Goal: Use online tool/utility: Utilize a website feature to perform a specific function

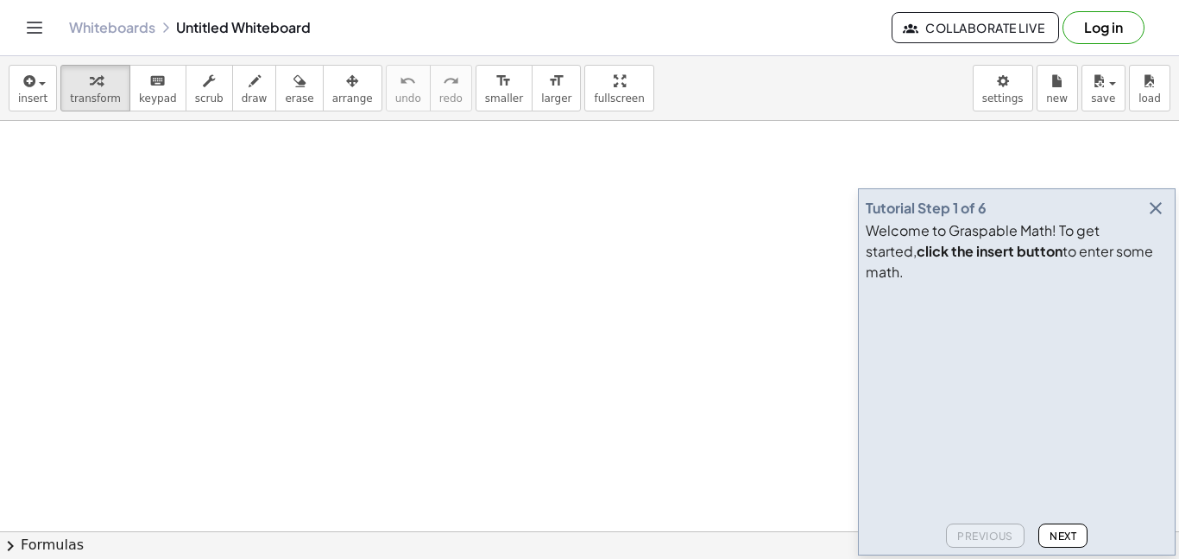
click at [1158, 218] on icon "button" at bounding box center [1156, 208] width 21 height 21
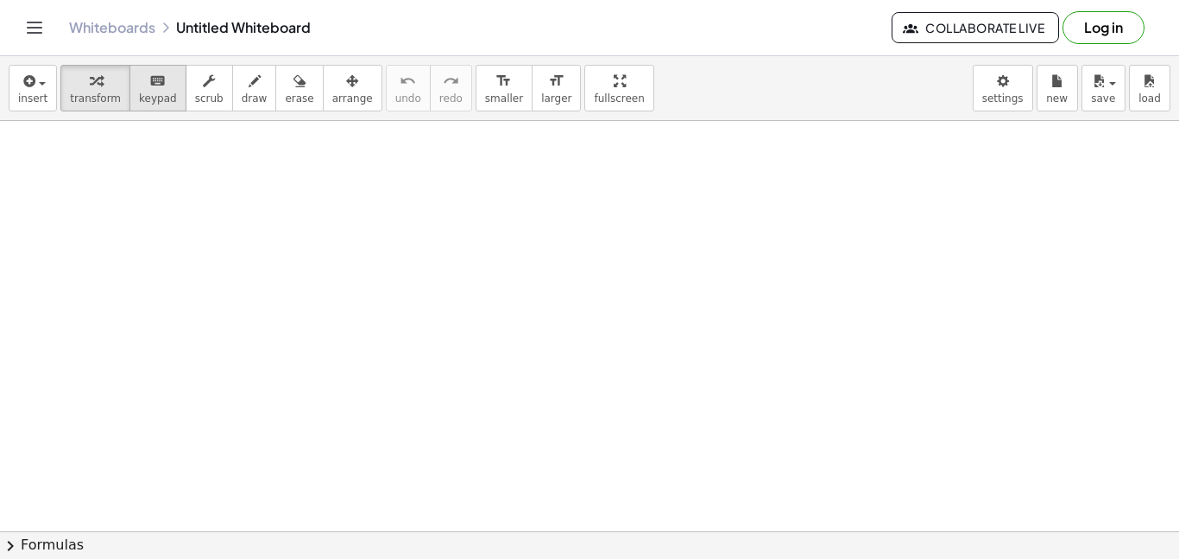
click at [139, 92] on span "keypad" at bounding box center [158, 98] width 38 height 12
drag, startPoint x: 387, startPoint y: 251, endPoint x: 428, endPoint y: 253, distance: 41.5
click at [37, 89] on div "button" at bounding box center [32, 80] width 29 height 21
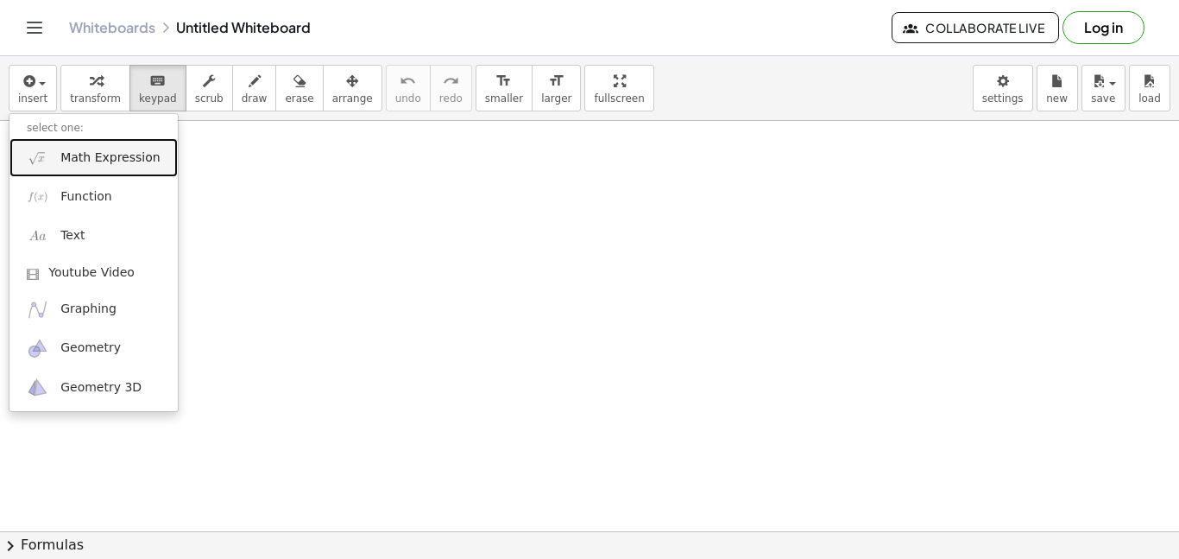
click at [94, 165] on span "Math Expression" at bounding box center [109, 157] width 99 height 17
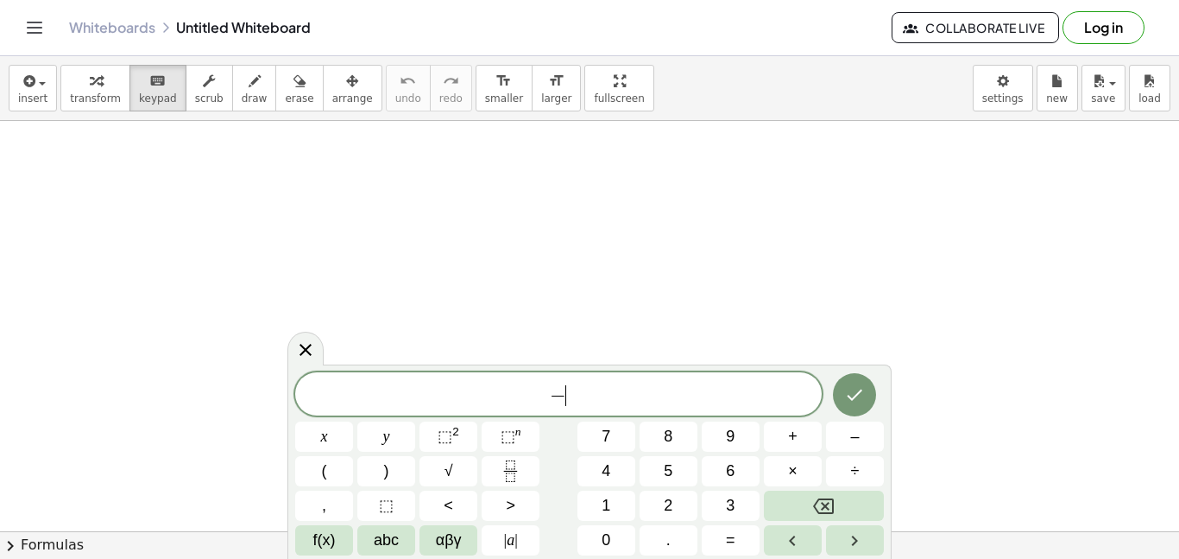
scroll to position [81, 0]
click at [516, 540] on span "|" at bounding box center [515, 539] width 3 height 17
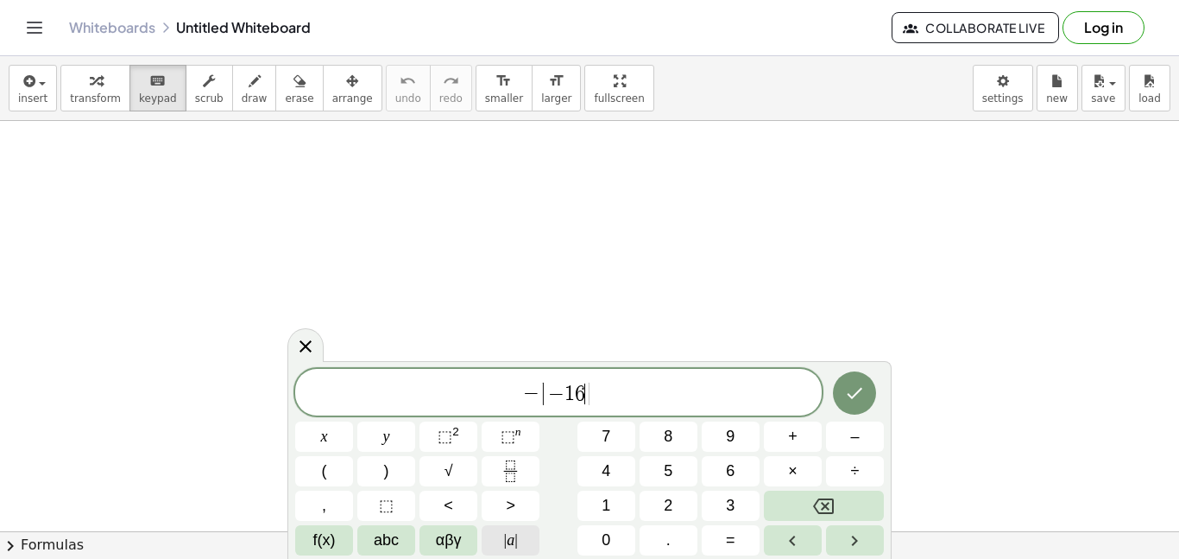
click at [518, 544] on button "| a |" at bounding box center [511, 540] width 58 height 30
click at [871, 470] on button "÷" at bounding box center [855, 471] width 58 height 30
click at [519, 460] on icon "Fraction" at bounding box center [511, 471] width 22 height 22
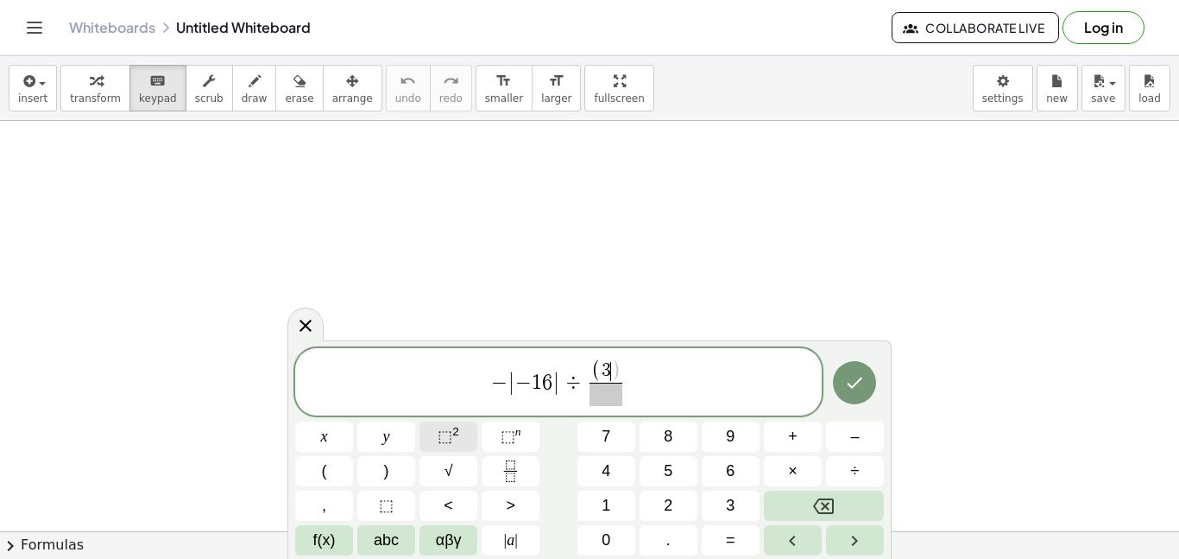
click at [451, 443] on span "⬚" at bounding box center [445, 435] width 15 height 17
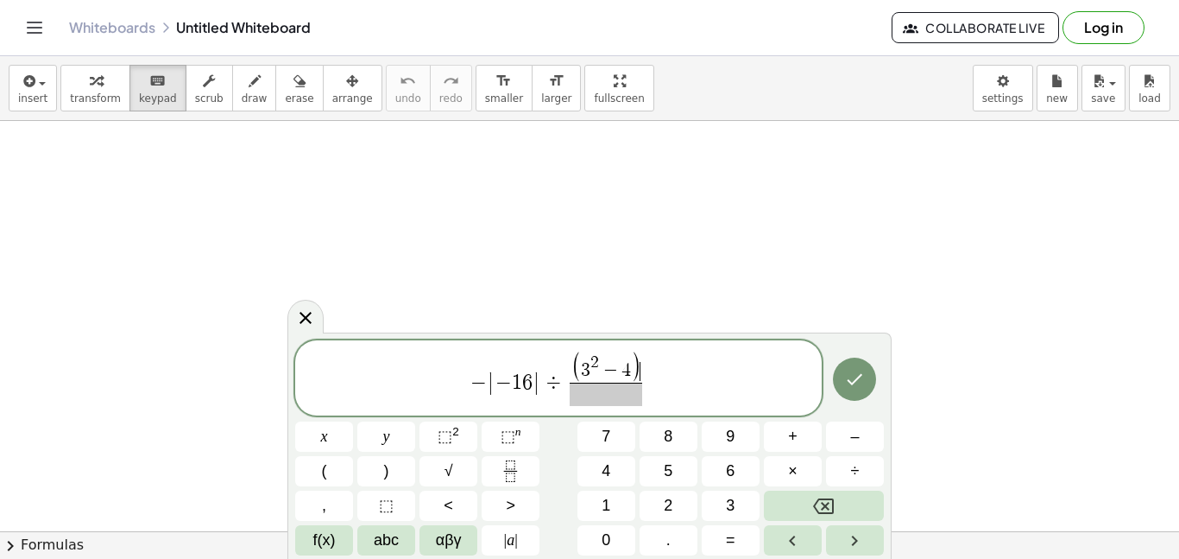
click at [622, 394] on span at bounding box center [606, 393] width 73 height 23
click at [849, 396] on button "Done" at bounding box center [854, 378] width 43 height 43
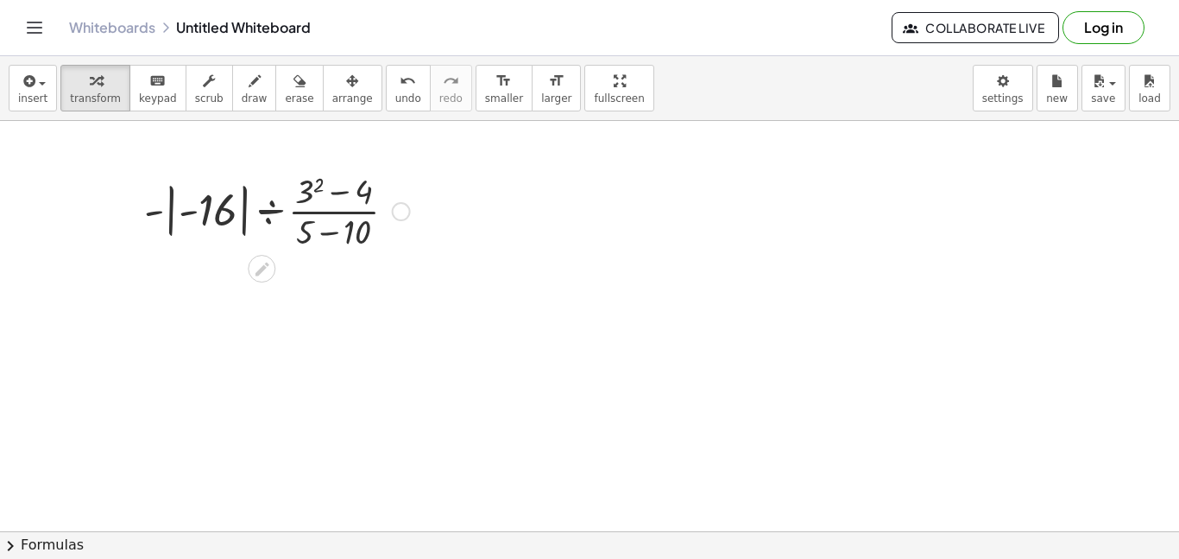
click at [306, 186] on div at bounding box center [277, 210] width 283 height 86
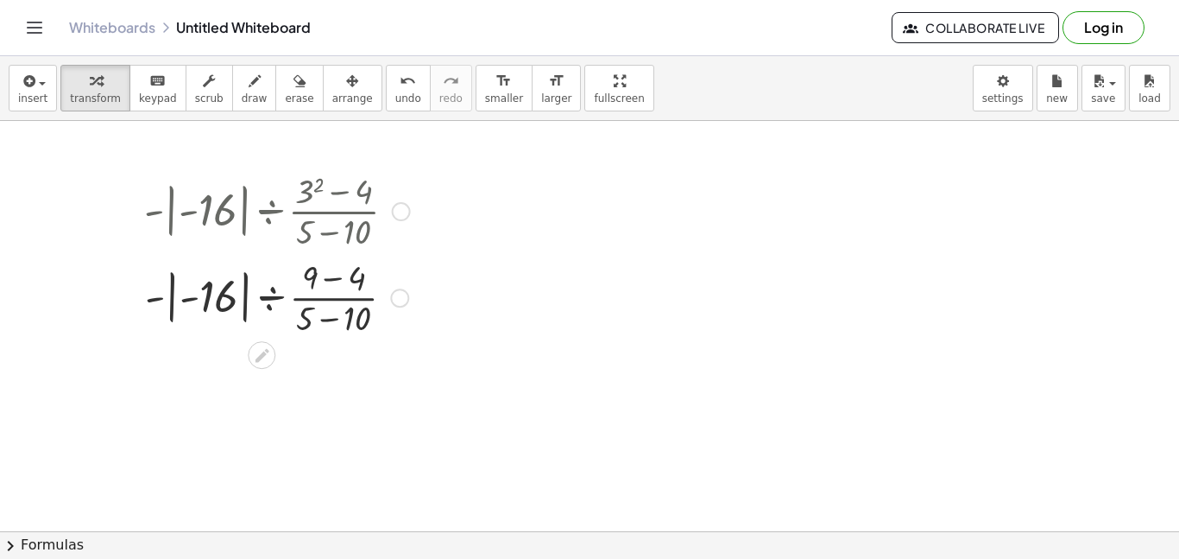
click at [245, 307] on div at bounding box center [277, 296] width 283 height 86
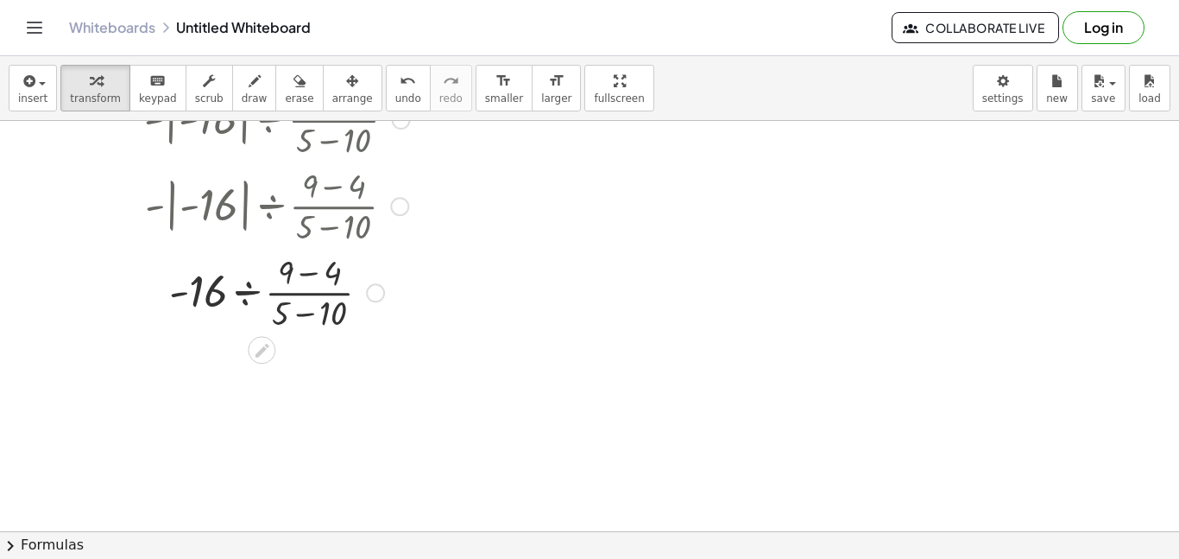
scroll to position [174, 0]
click at [288, 268] on div at bounding box center [277, 289] width 283 height 86
click at [374, 286] on div at bounding box center [375, 290] width 19 height 19
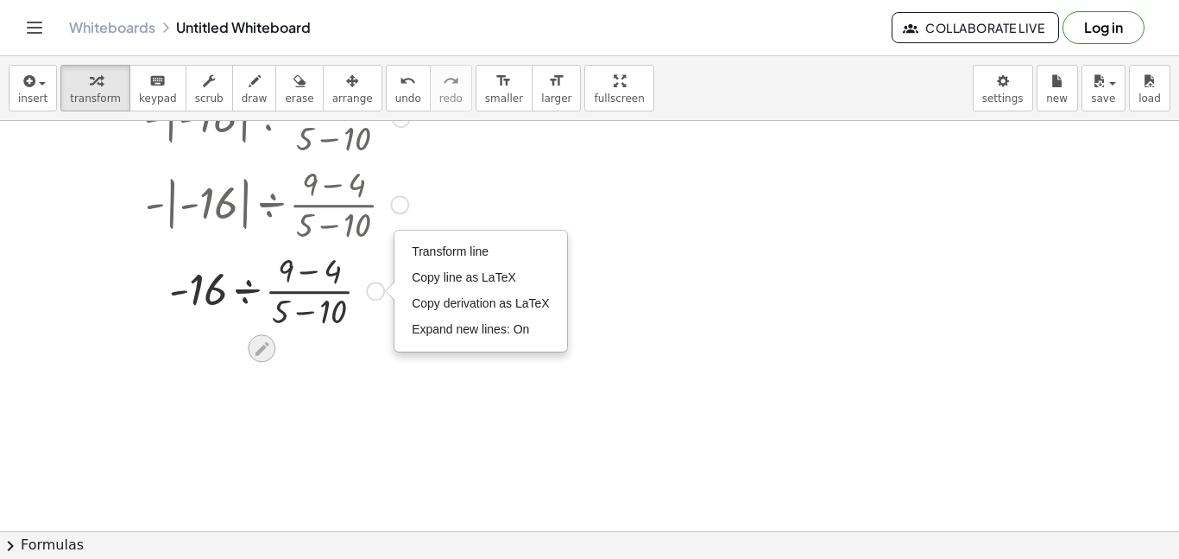
click at [262, 350] on icon at bounding box center [262, 348] width 14 height 14
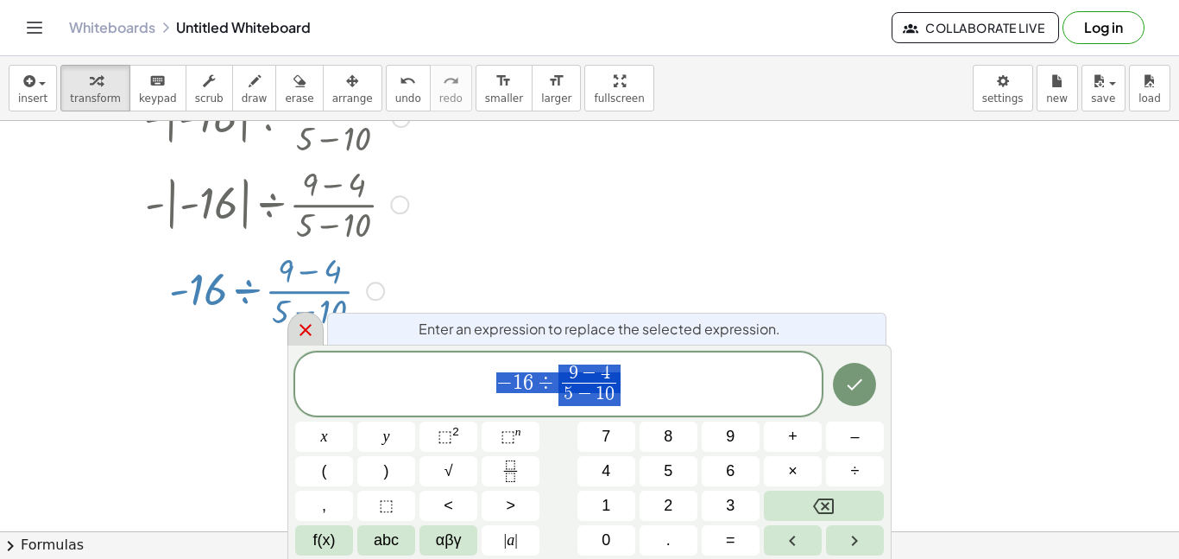
click at [305, 331] on icon at bounding box center [305, 329] width 21 height 21
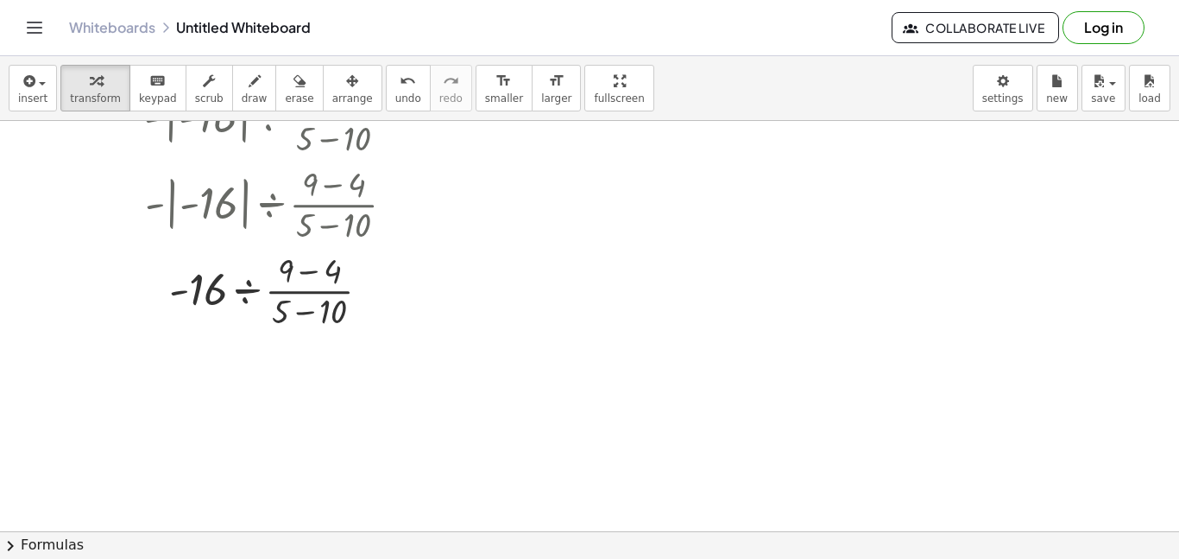
click at [458, 284] on div at bounding box center [589, 412] width 1179 height 932
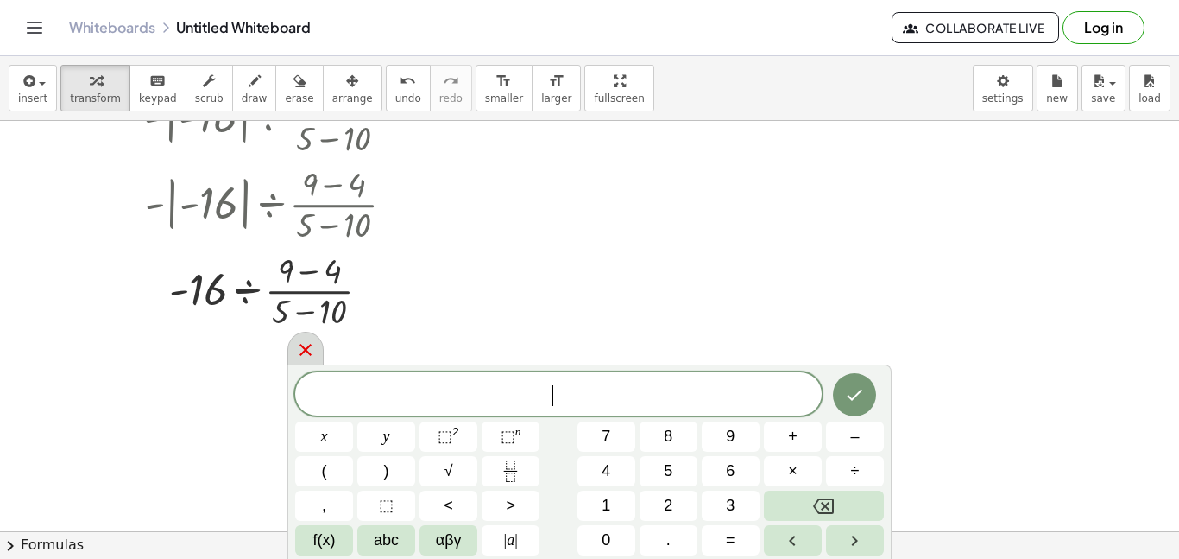
click at [299, 344] on icon at bounding box center [305, 349] width 21 height 21
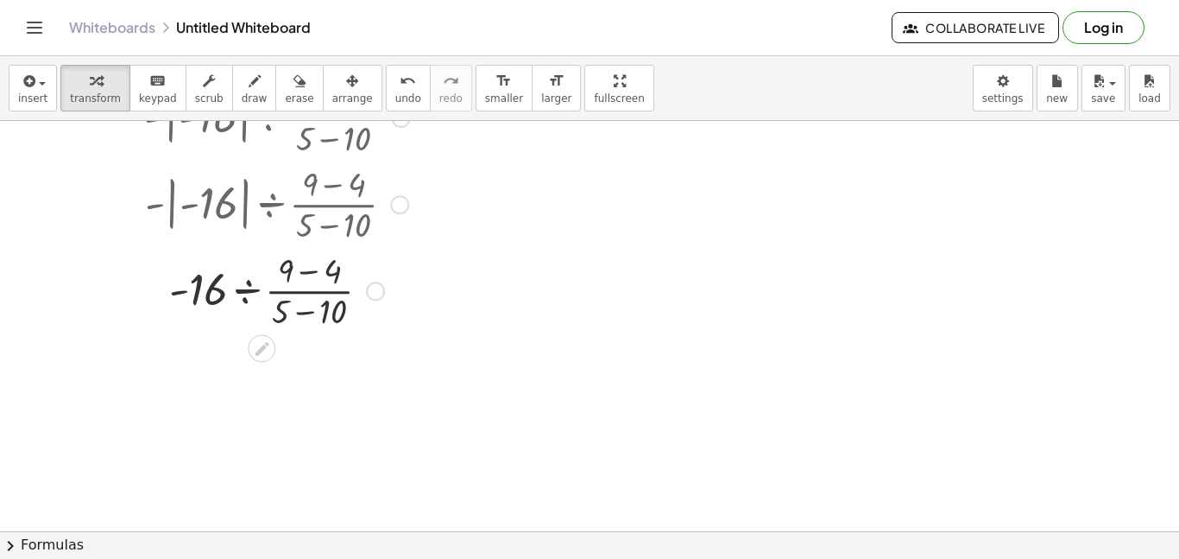
click at [207, 281] on div at bounding box center [277, 289] width 283 height 86
click at [373, 289] on div "Transform line Copy line as LaTeX Copy derivation as LaTeX Expand new lines: On" at bounding box center [375, 290] width 19 height 19
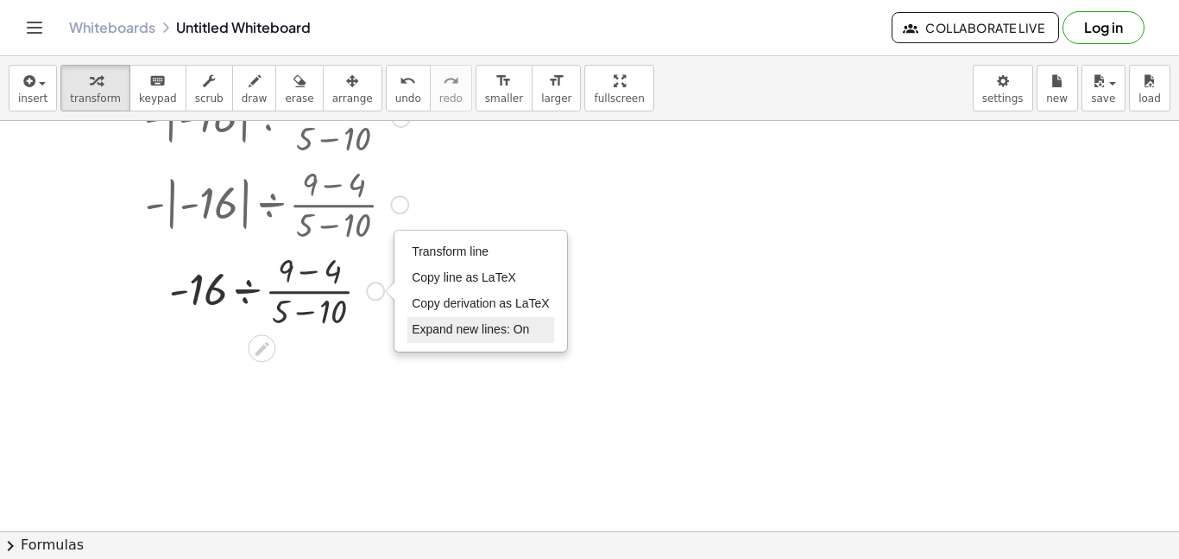
click at [481, 340] on li "Expand new lines: On" at bounding box center [480, 330] width 147 height 26
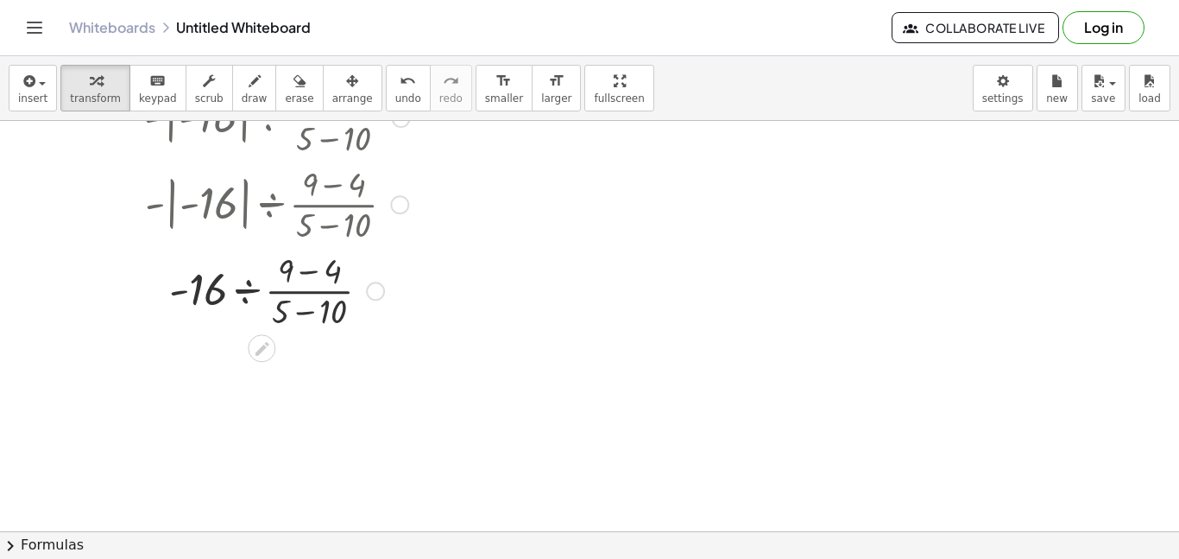
click at [369, 289] on div "Transform line Copy line as LaTeX Copy derivation as LaTeX Expand new lines: On" at bounding box center [375, 290] width 19 height 19
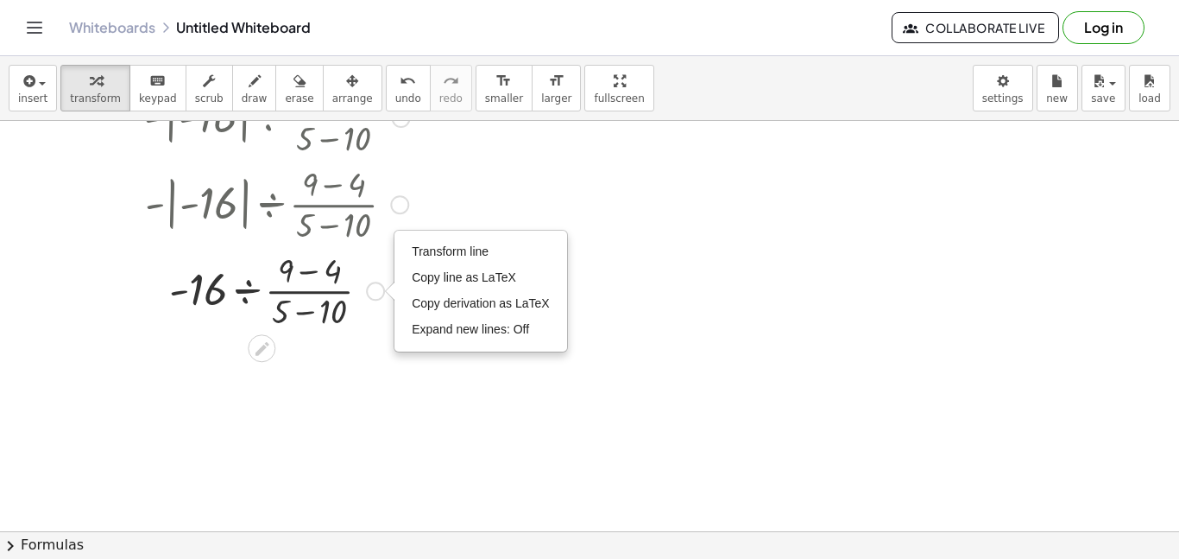
click at [261, 270] on div at bounding box center [277, 289] width 283 height 86
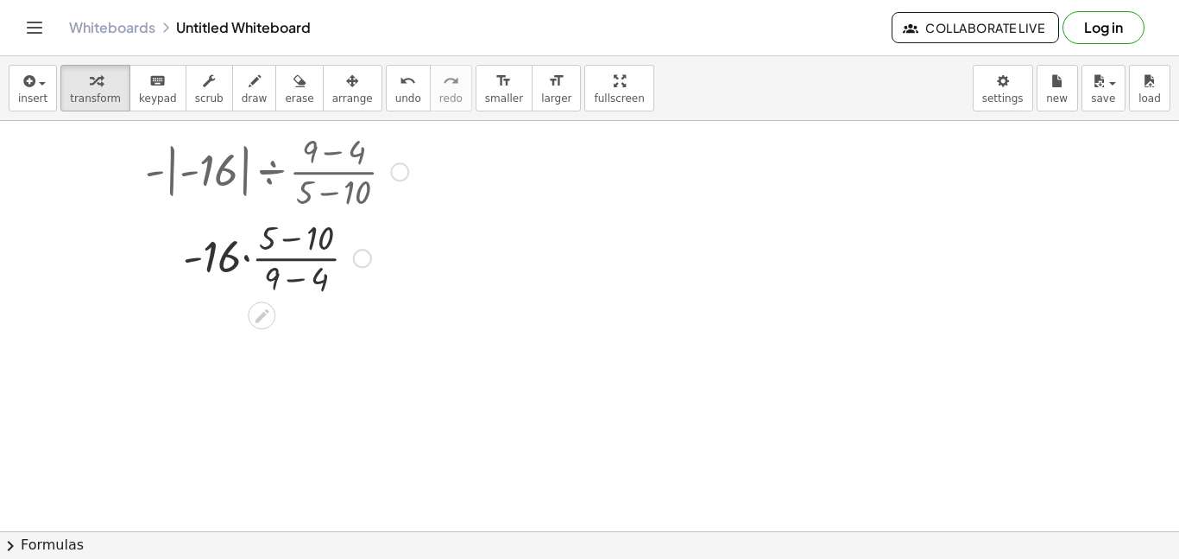
scroll to position [210, 0]
click at [48, 86] on button "insert" at bounding box center [33, 88] width 48 height 47
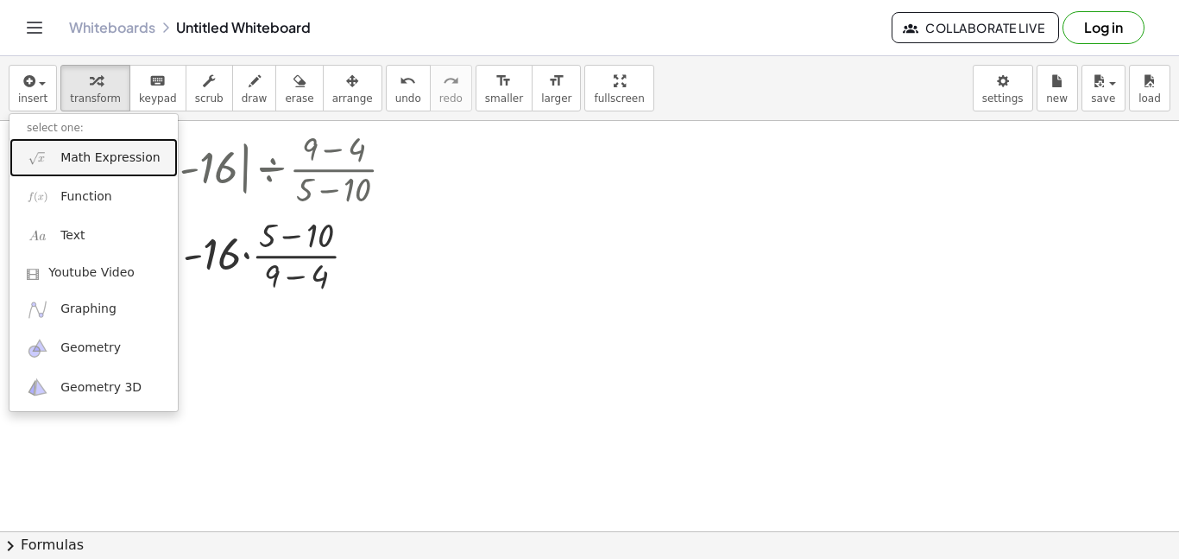
click at [91, 151] on span "Math Expression" at bounding box center [109, 157] width 99 height 17
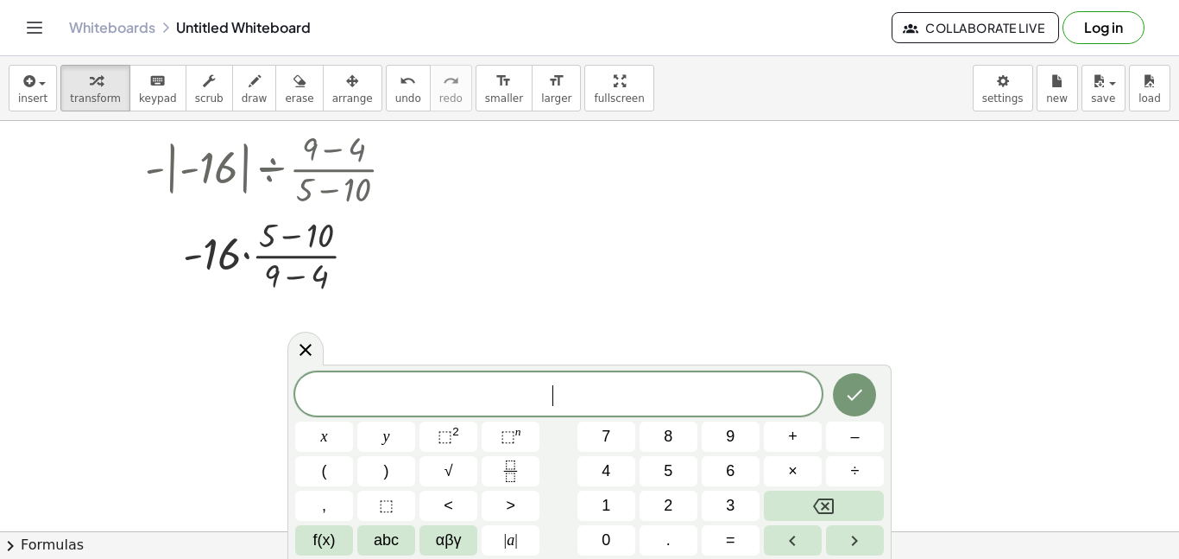
scroll to position [3, 0]
click at [529, 540] on button "| a |" at bounding box center [511, 540] width 58 height 30
click at [524, 540] on button "| a |" at bounding box center [511, 540] width 58 height 30
click at [862, 483] on button "÷" at bounding box center [855, 471] width 58 height 30
click at [510, 477] on icon "Fraction" at bounding box center [511, 471] width 22 height 22
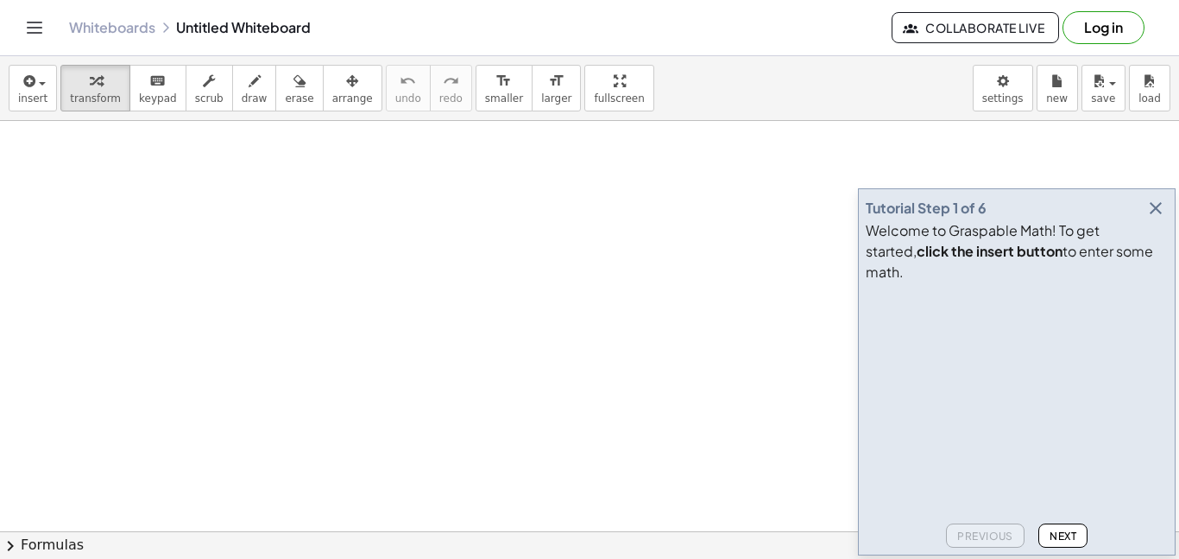
click at [1162, 218] on icon "button" at bounding box center [1156, 208] width 21 height 21
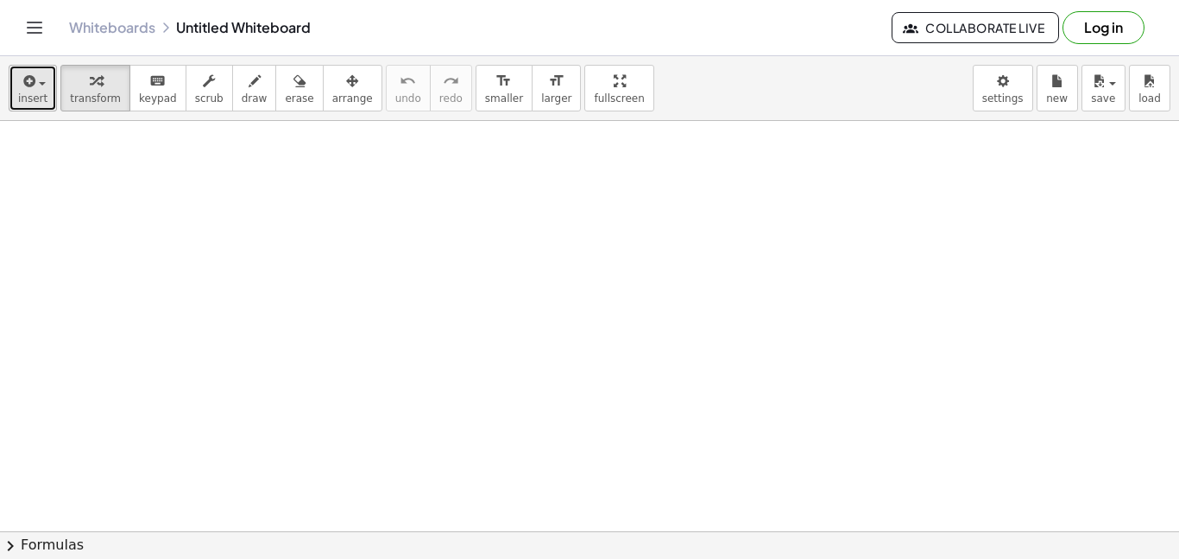
click at [42, 96] on span "insert" at bounding box center [32, 98] width 29 height 12
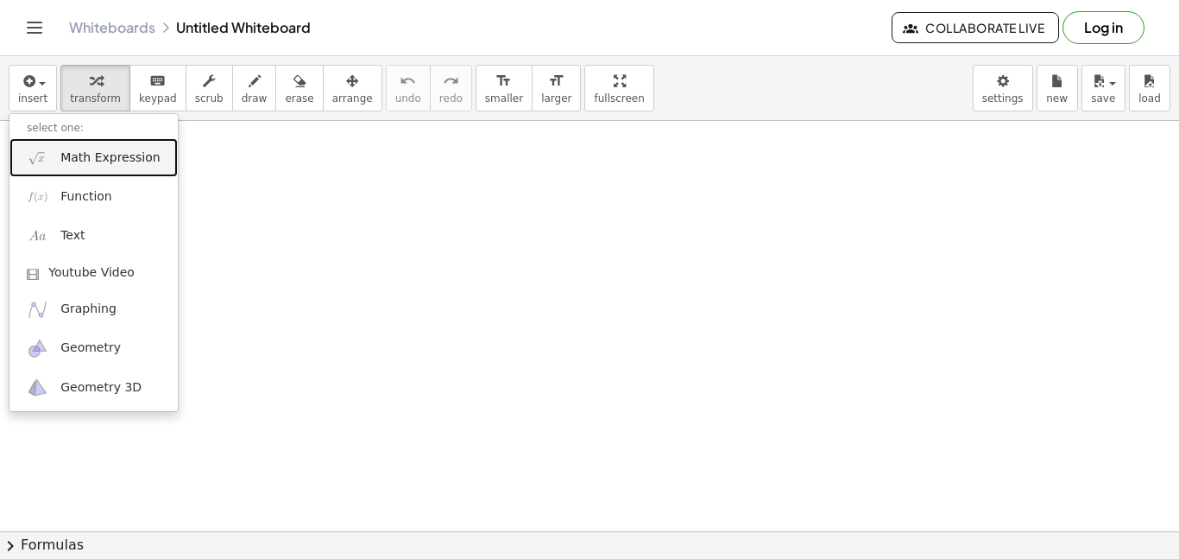
click at [87, 162] on span "Math Expression" at bounding box center [109, 157] width 99 height 17
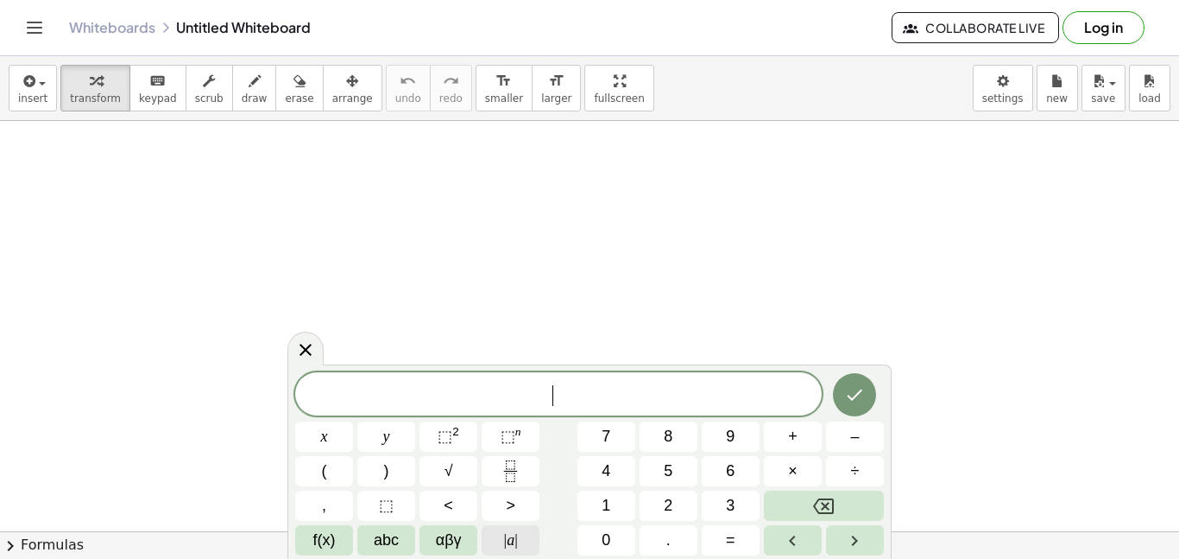
click at [521, 533] on button "| a |" at bounding box center [511, 540] width 58 height 30
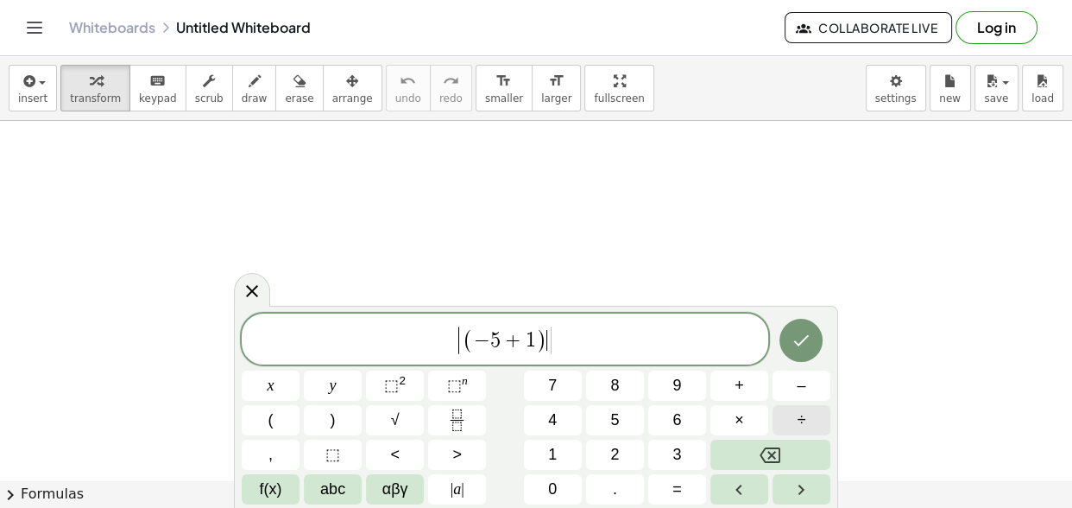
click at [813, 426] on button "÷" at bounding box center [802, 420] width 58 height 30
click at [456, 485] on span "| a |" at bounding box center [458, 488] width 14 height 23
click at [395, 376] on span "⬚" at bounding box center [391, 384] width 15 height 17
click at [583, 321] on span "| ( − 5 + 1 ) ÷ 2 | 2 ​" at bounding box center [505, 338] width 527 height 35
drag, startPoint x: 579, startPoint y: 325, endPoint x: 564, endPoint y: 329, distance: 16.1
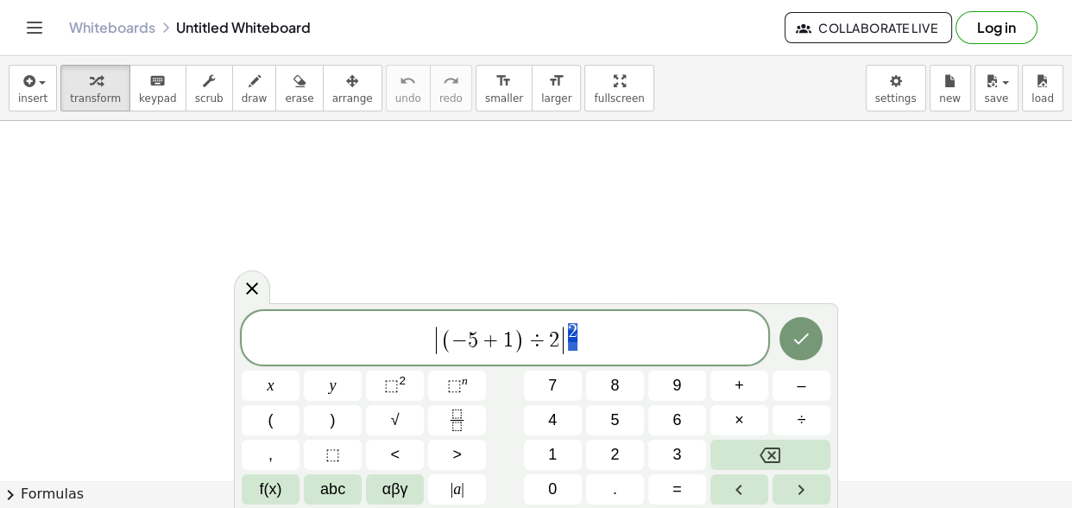
click at [564, 329] on span "| ( − 5 + 1 ) ÷ 2 | 2" at bounding box center [505, 338] width 527 height 35
click at [451, 386] on span "⬚" at bounding box center [454, 384] width 15 height 17
click at [612, 351] on span "| ( − 5 + 1 ) ÷ 2 | 3 ​" at bounding box center [505, 338] width 527 height 35
click at [458, 496] on span "| a |" at bounding box center [458, 488] width 14 height 23
click at [482, 502] on button "| a |" at bounding box center [457, 489] width 58 height 30
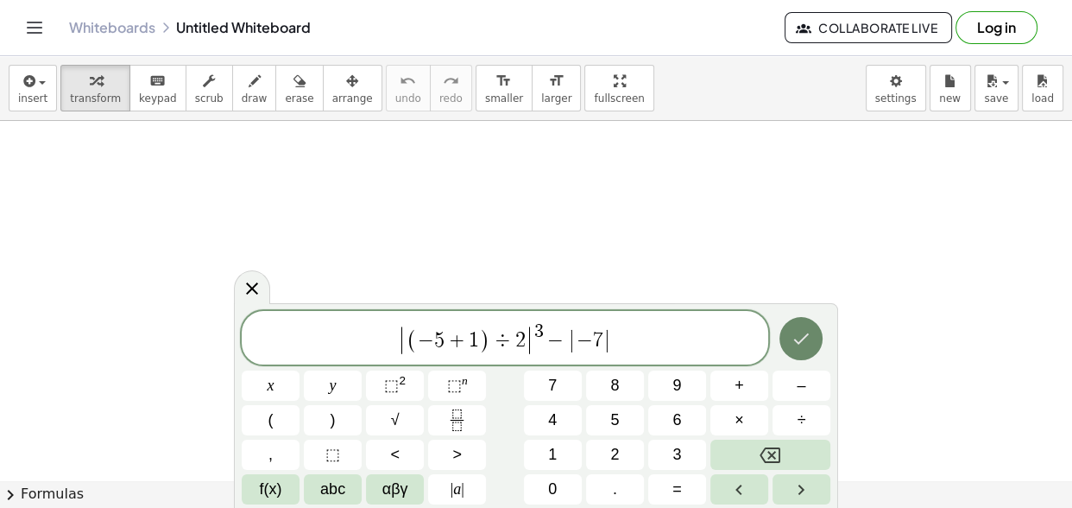
click at [803, 338] on icon "Done" at bounding box center [802, 337] width 16 height 11
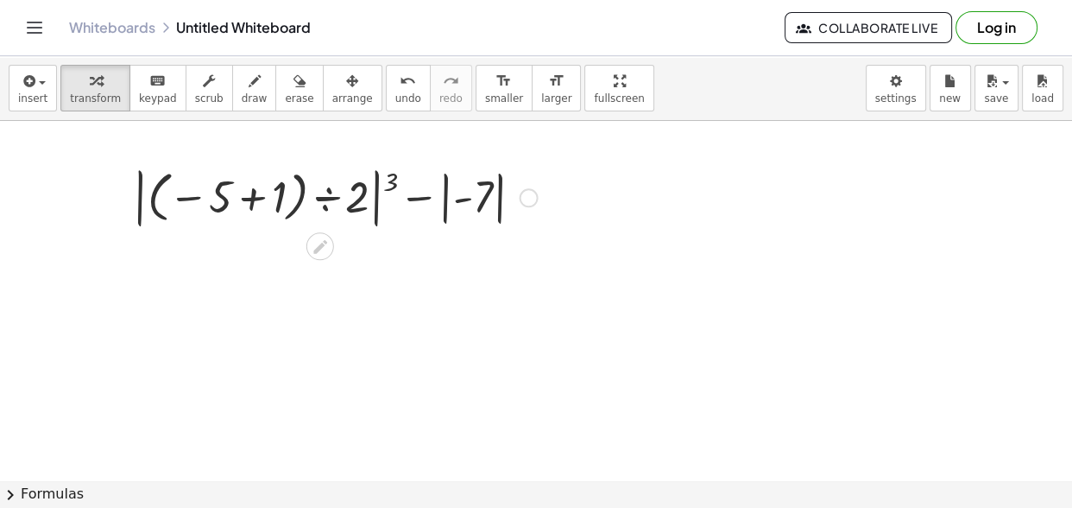
click at [208, 201] on div at bounding box center [335, 196] width 422 height 70
click at [316, 244] on icon at bounding box center [320, 246] width 18 height 18
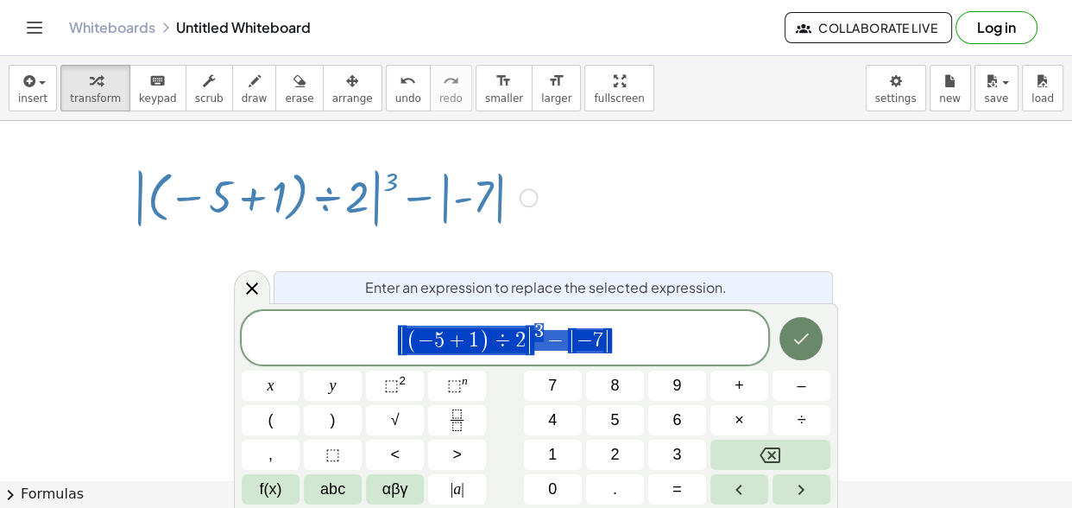
click at [789, 333] on button "Done" at bounding box center [801, 338] width 43 height 43
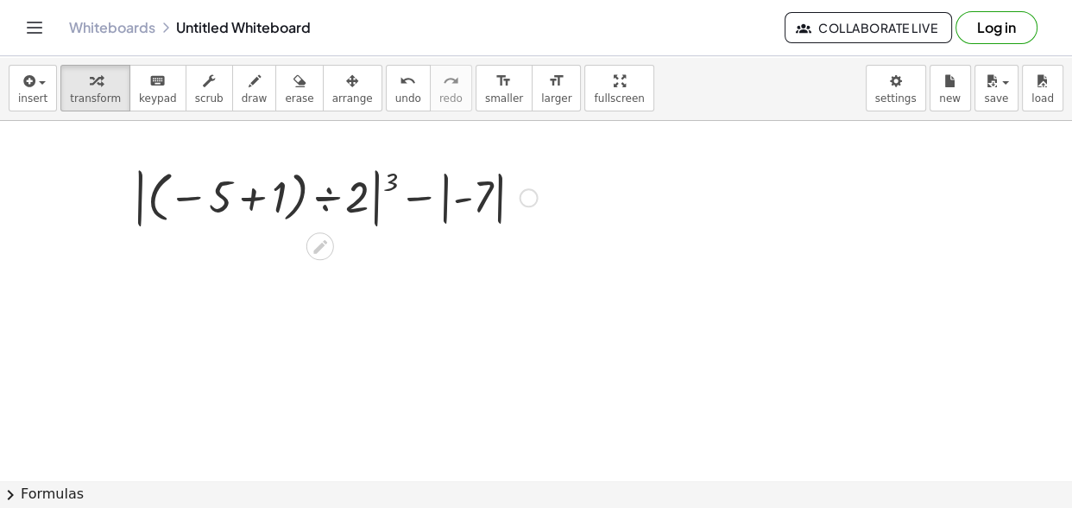
click at [532, 191] on div at bounding box center [529, 197] width 19 height 19
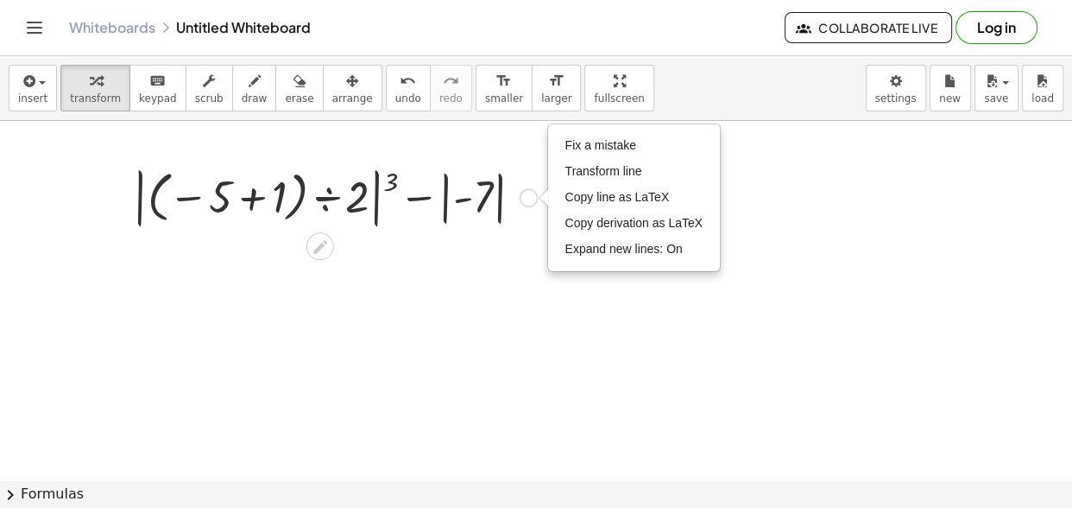
click at [230, 185] on div at bounding box center [335, 196] width 422 height 70
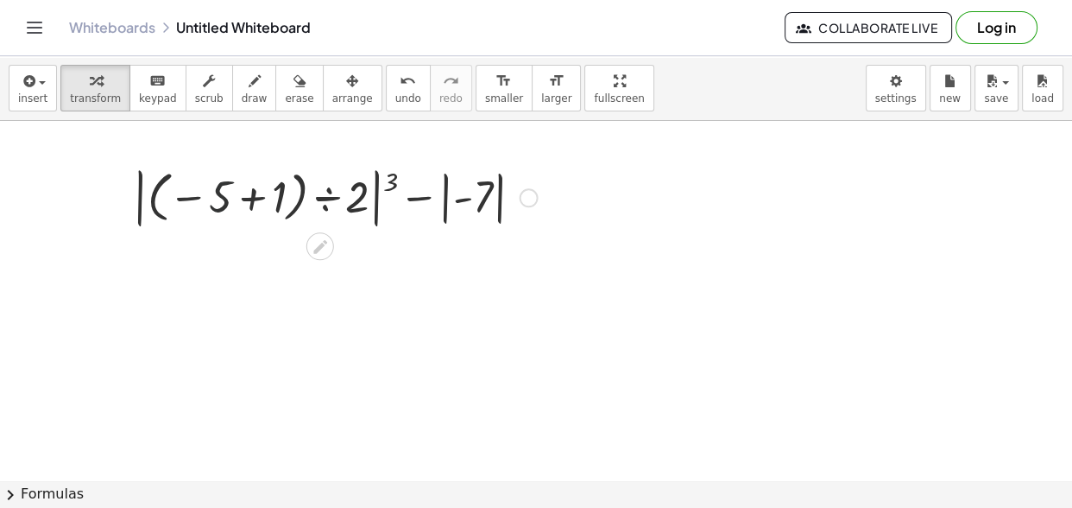
click at [231, 187] on div at bounding box center [335, 196] width 422 height 70
click at [529, 198] on div "Fix a mistake Transform line Copy line as LaTeX Copy derivation as LaTeX Expand…" at bounding box center [529, 197] width 19 height 19
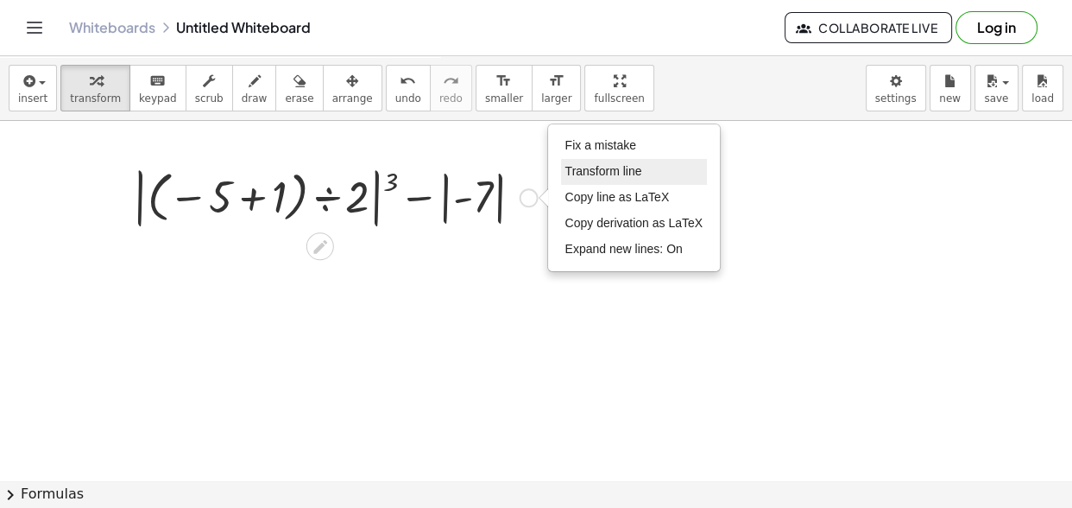
click at [568, 170] on span "Transform line" at bounding box center [603, 171] width 77 height 14
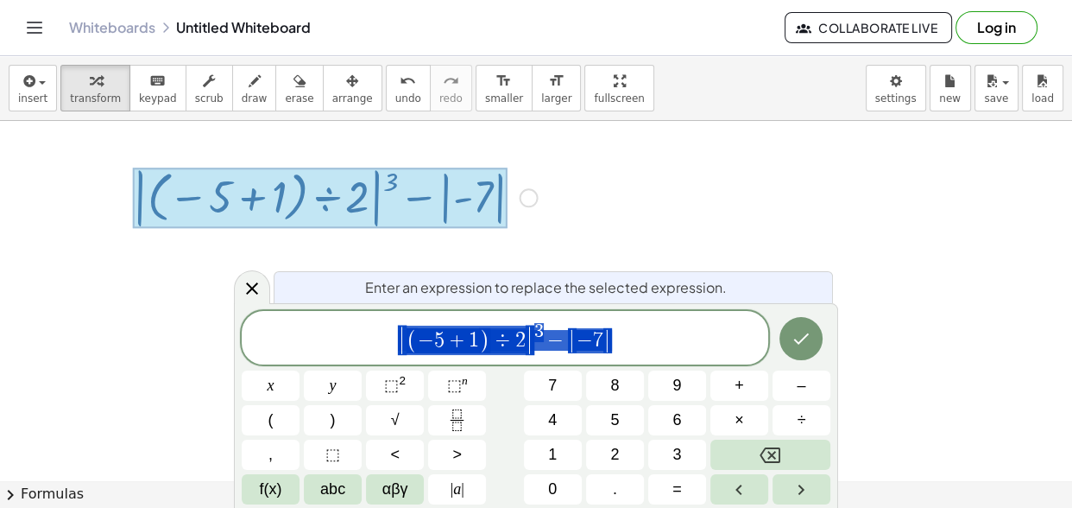
click at [524, 205] on div "Fix a mistake Transform line Copy line as LaTeX Copy derivation as LaTeX Expand…" at bounding box center [529, 197] width 19 height 19
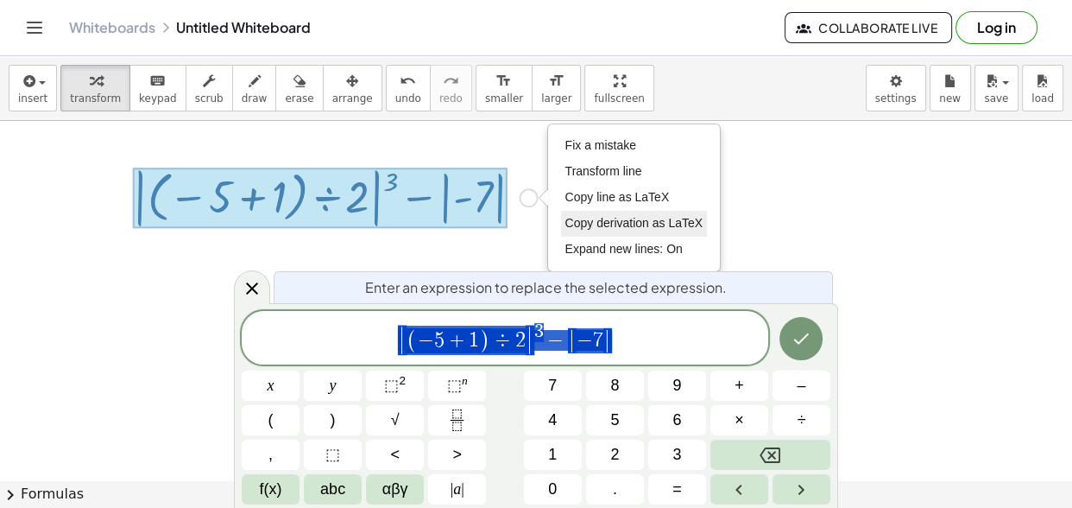
click at [586, 223] on span "Copy derivation as LaTeX" at bounding box center [634, 223] width 138 height 14
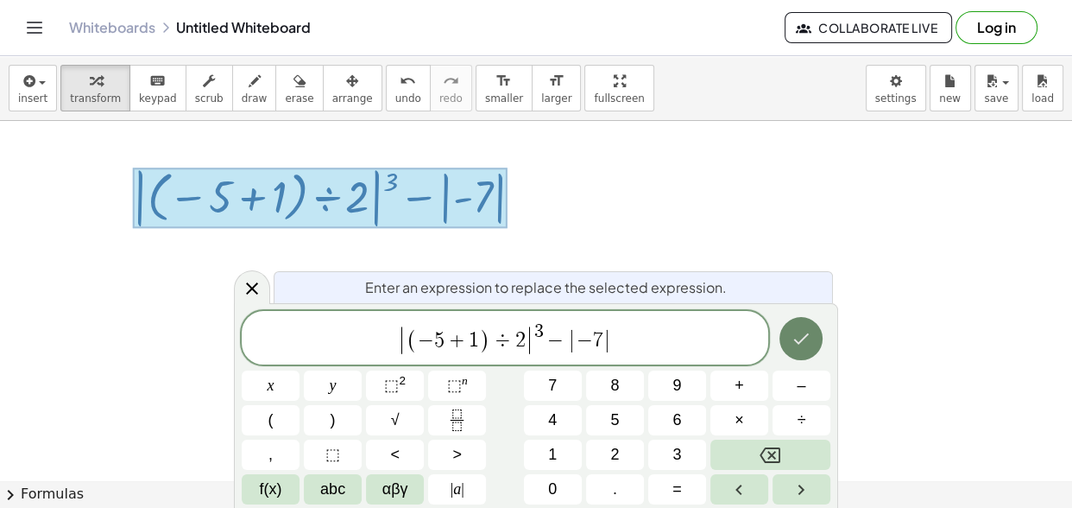
click at [802, 330] on icon "Done" at bounding box center [801, 338] width 21 height 21
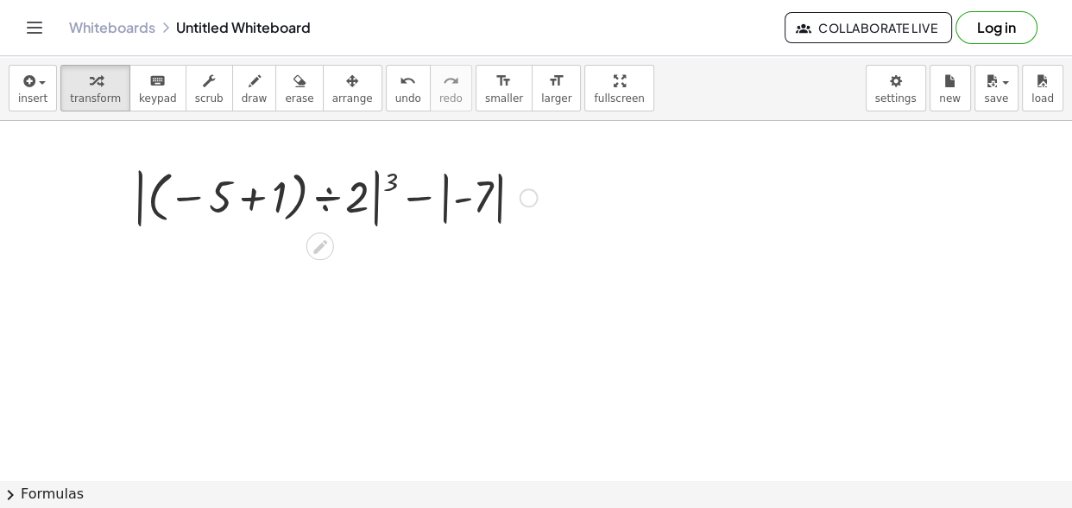
click at [522, 193] on div at bounding box center [529, 197] width 19 height 19
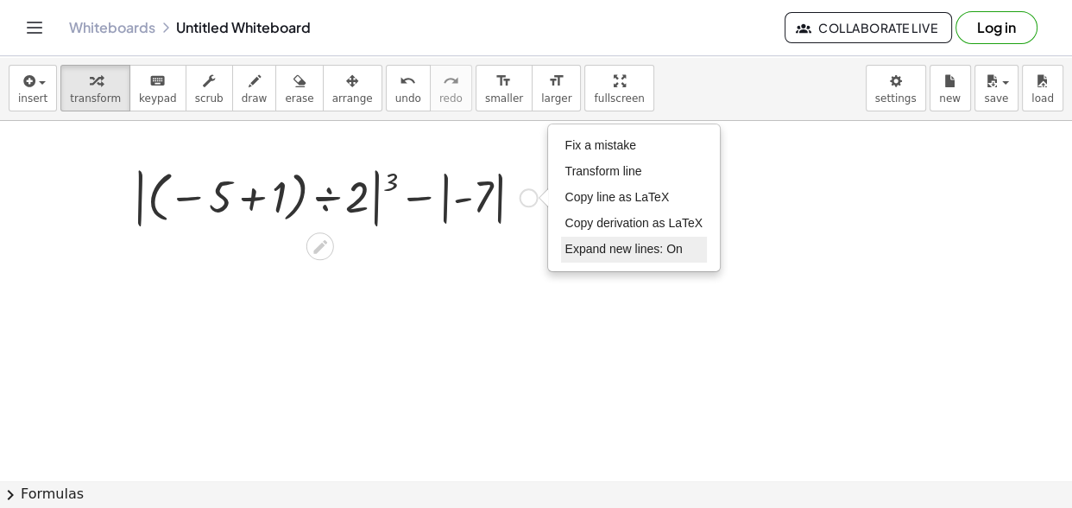
click at [605, 237] on li "Expand new lines: On" at bounding box center [634, 250] width 147 height 26
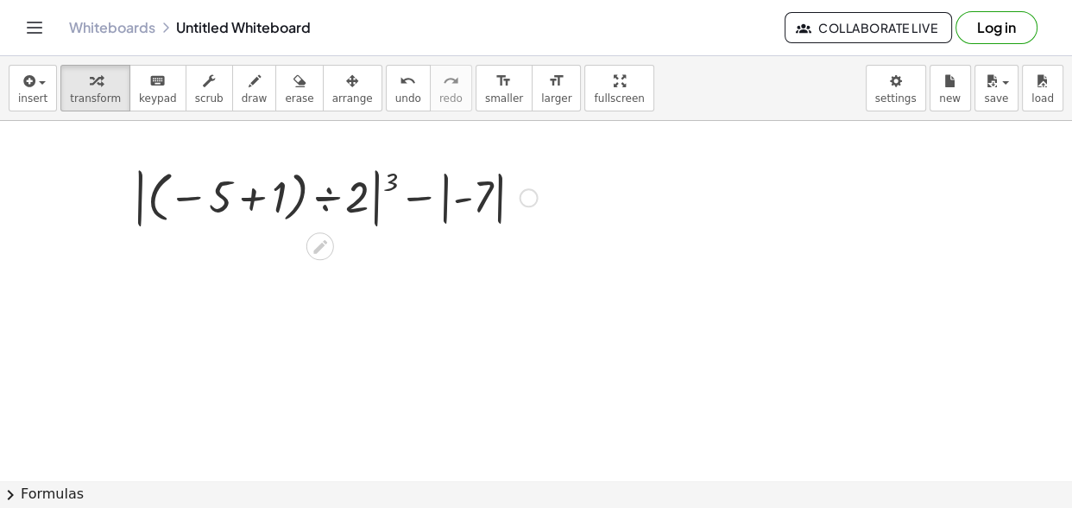
click at [516, 194] on div at bounding box center [335, 196] width 422 height 70
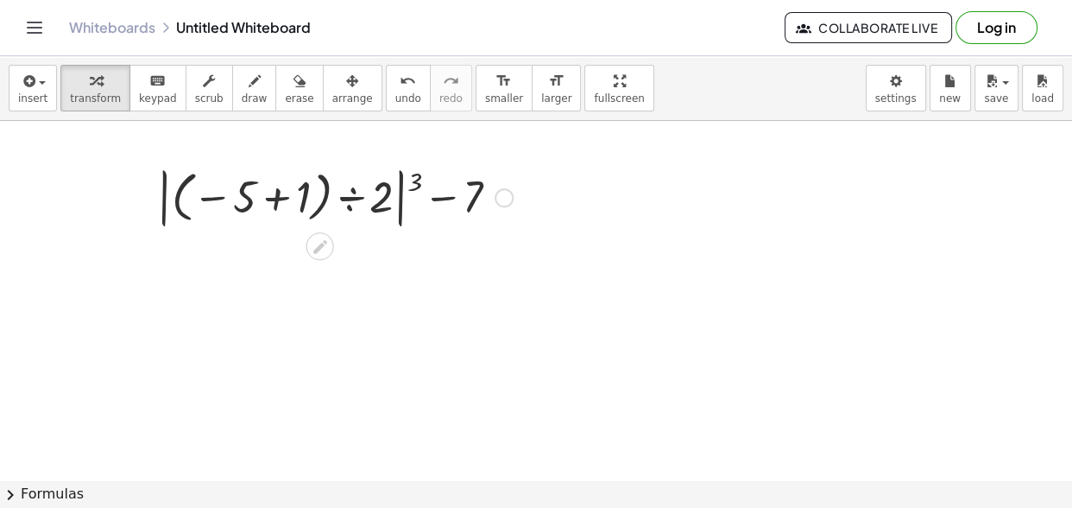
click at [506, 196] on div at bounding box center [504, 197] width 19 height 19
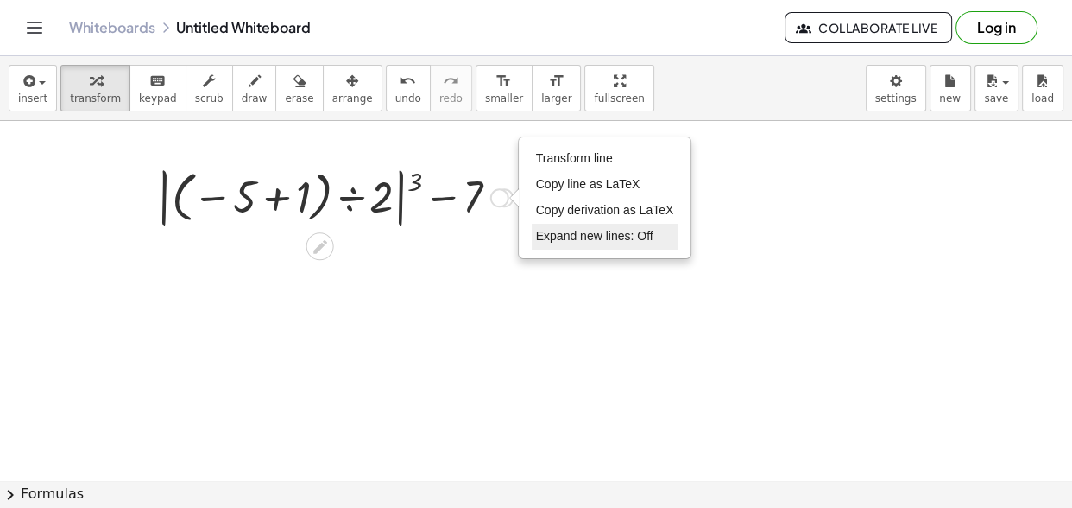
click at [585, 240] on span "Expand new lines: Off" at bounding box center [594, 236] width 117 height 14
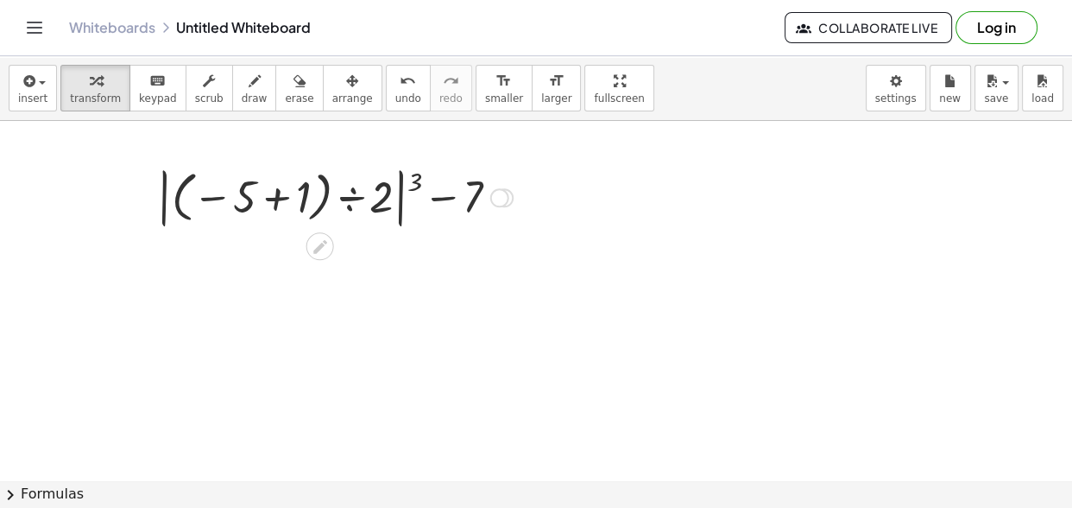
click at [503, 193] on div "Transform line Copy line as LaTeX Copy derivation as LaTeX Expand new lines: Off" at bounding box center [499, 197] width 19 height 19
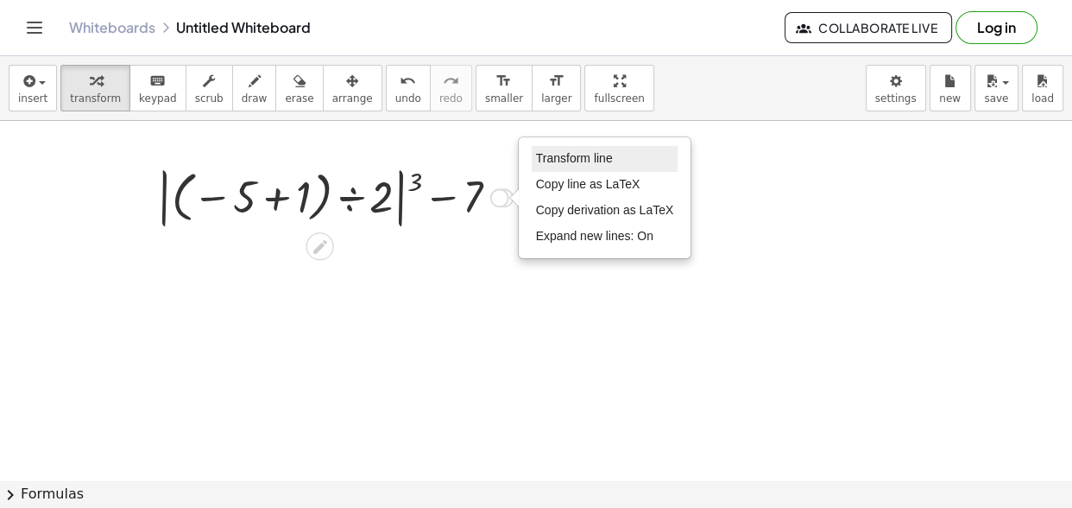
click at [534, 157] on li "Transform line" at bounding box center [605, 159] width 147 height 26
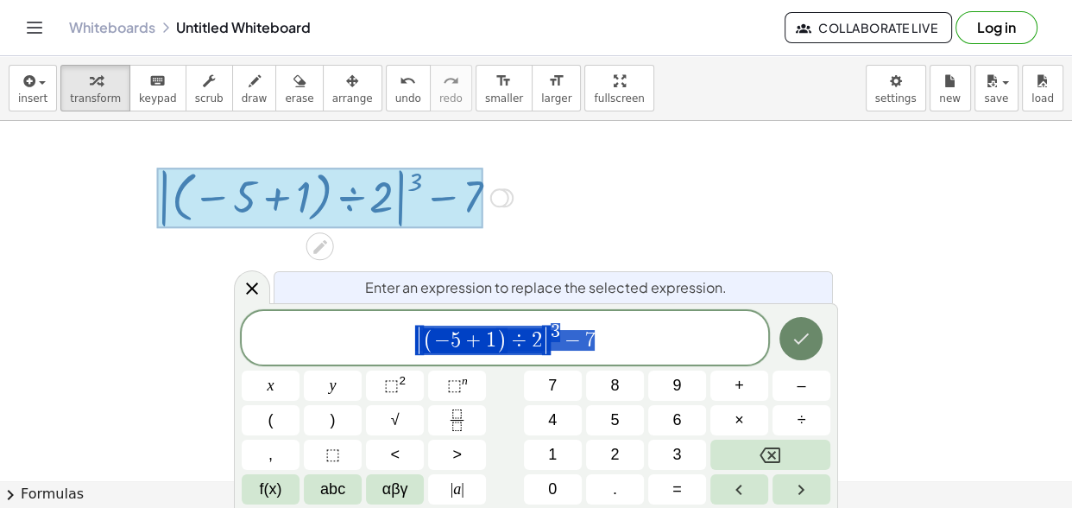
click at [816, 329] on button "Done" at bounding box center [801, 338] width 43 height 43
